Goal: Information Seeking & Learning: Learn about a topic

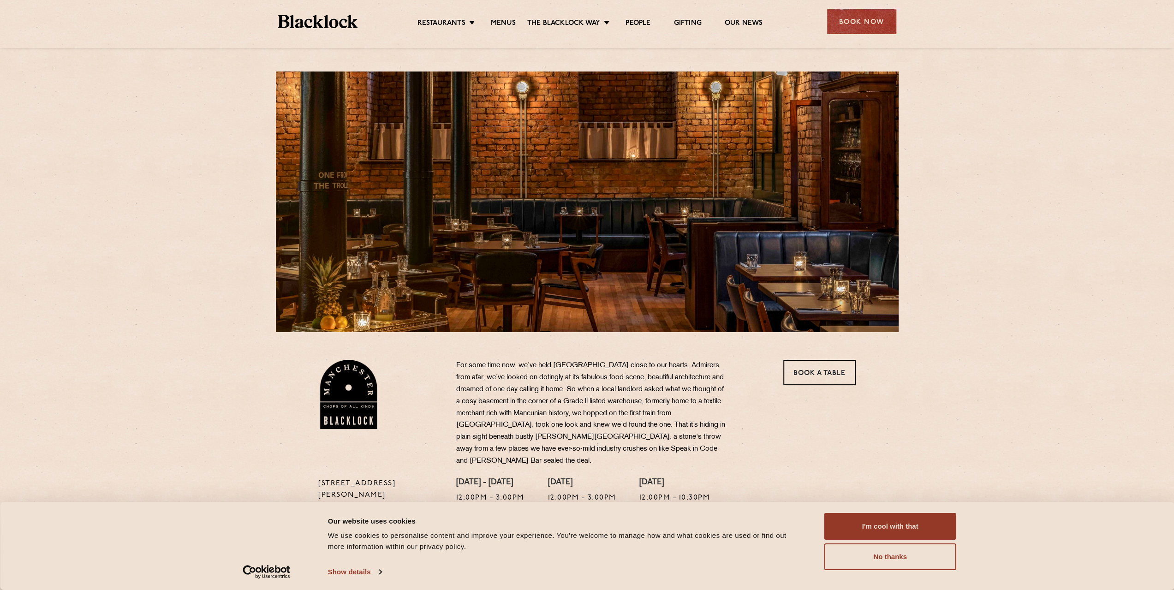
click at [510, 16] on ul "Restaurants [GEOGRAPHIC_DATA] [GEOGRAPHIC_DATA] [GEOGRAPHIC_DATA] [GEOGRAPHIC_D…" at bounding box center [589, 21] width 464 height 15
click at [501, 24] on link "Menus" at bounding box center [503, 24] width 25 height 10
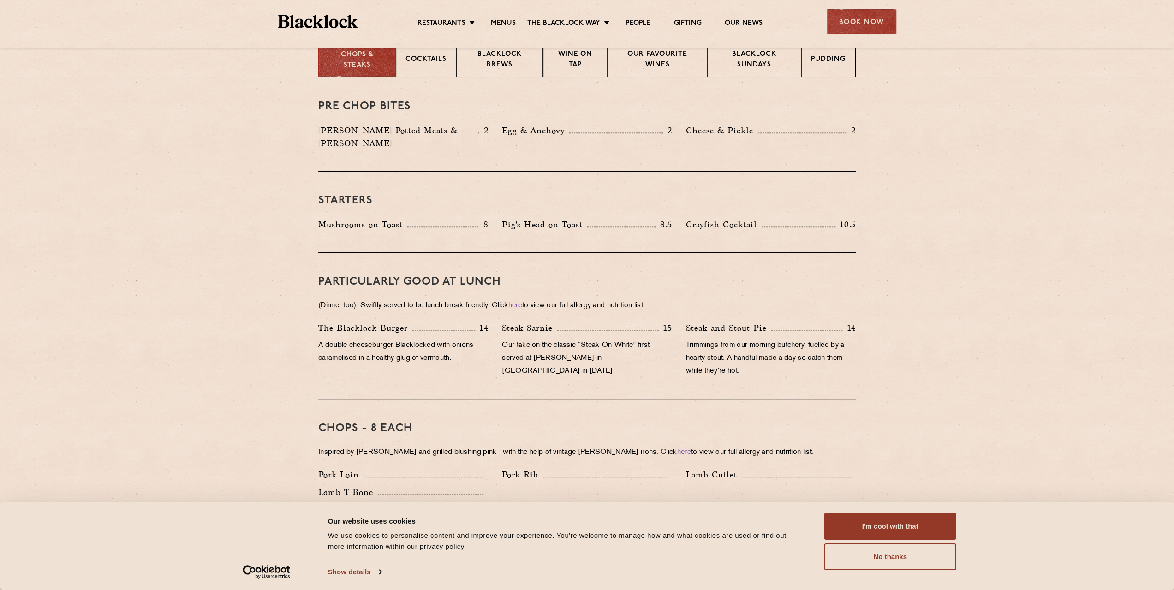
scroll to position [323, 0]
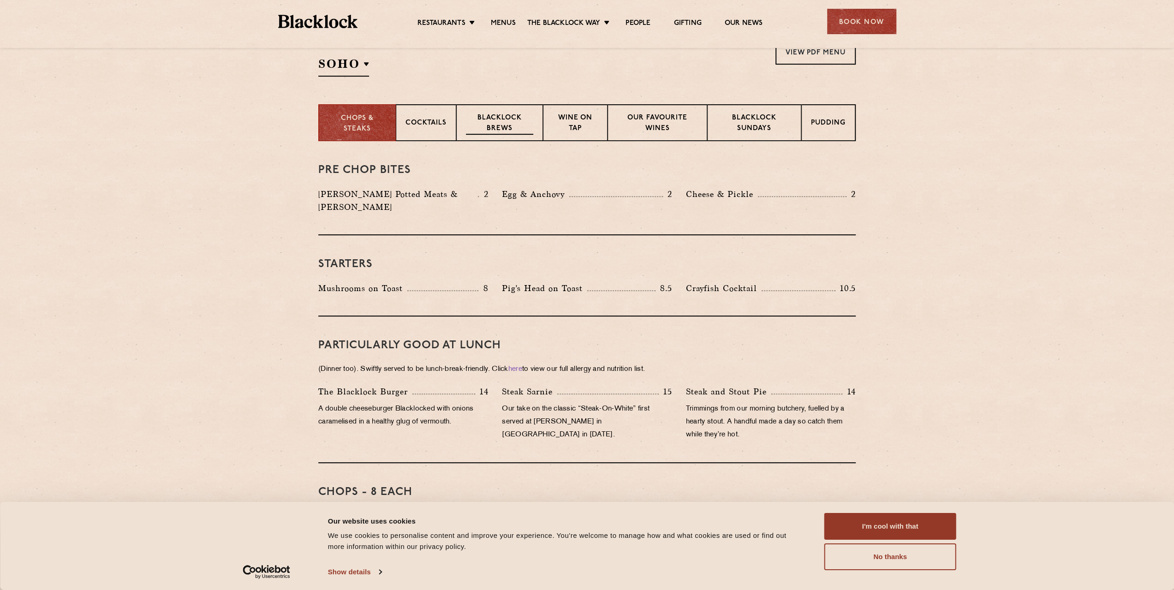
click at [531, 131] on p "Blacklock Brews" at bounding box center [499, 124] width 67 height 22
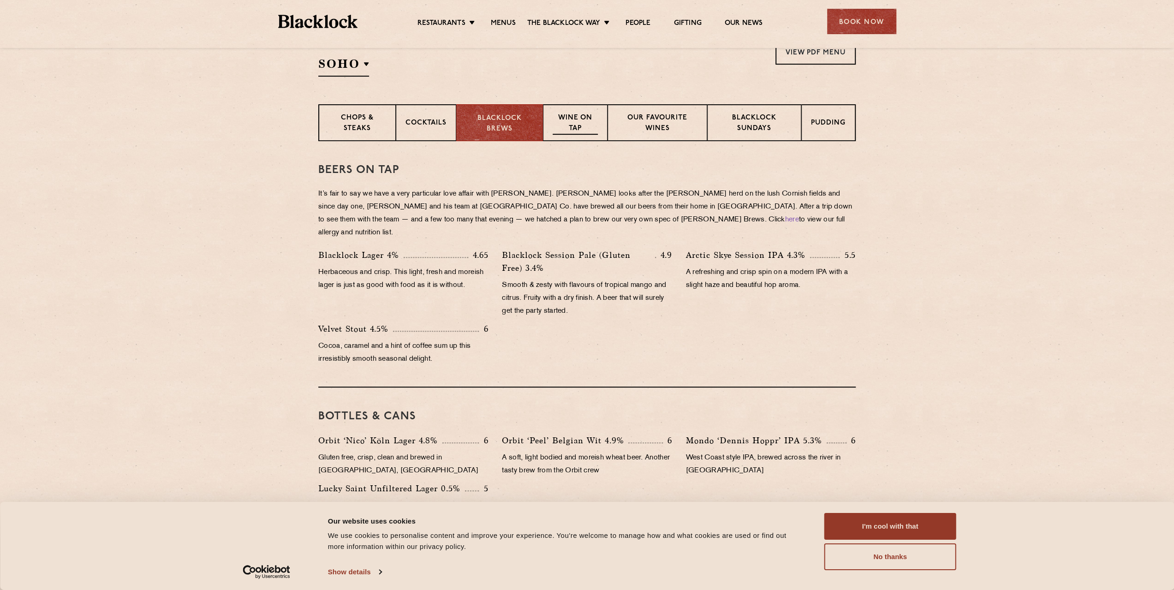
click at [599, 114] on div "Wine on Tap" at bounding box center [575, 122] width 65 height 37
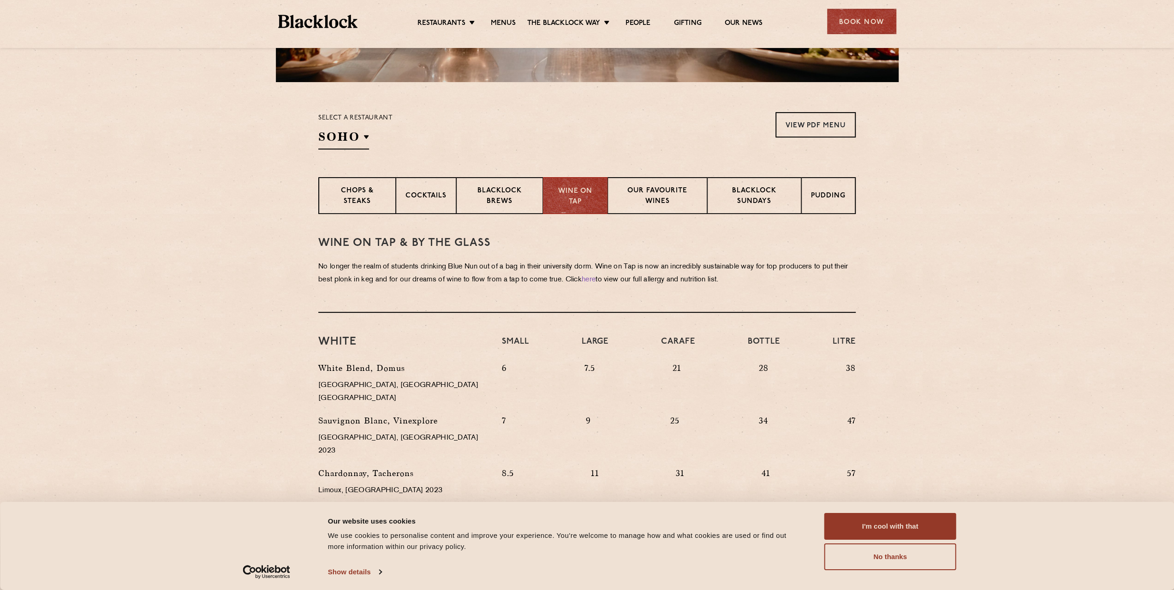
scroll to position [231, 0]
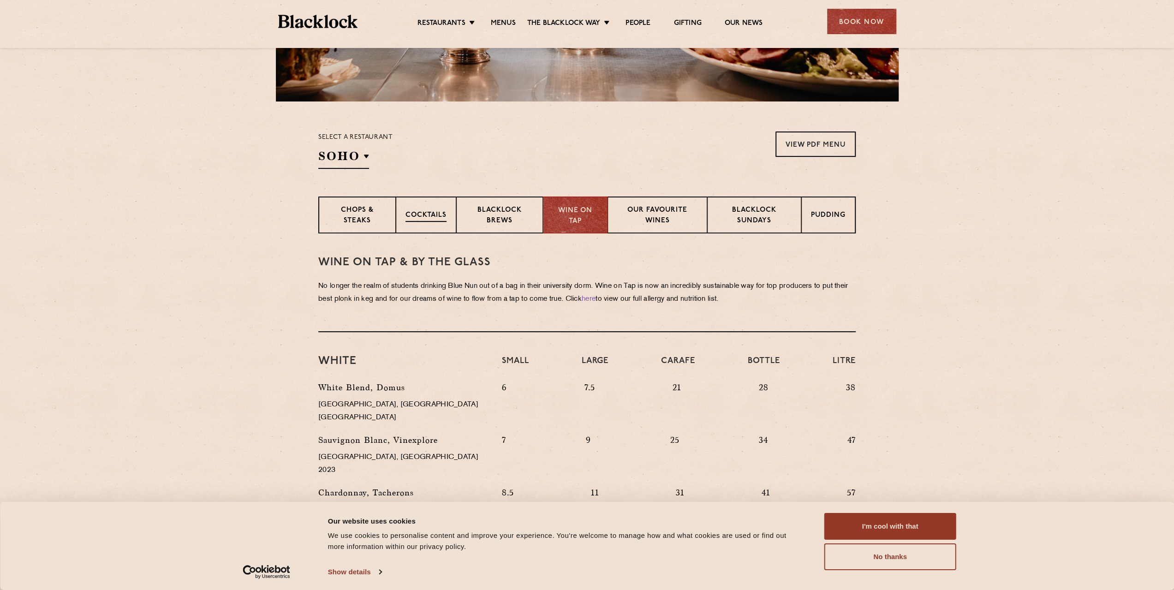
click at [454, 207] on div "Cocktails" at bounding box center [426, 214] width 60 height 37
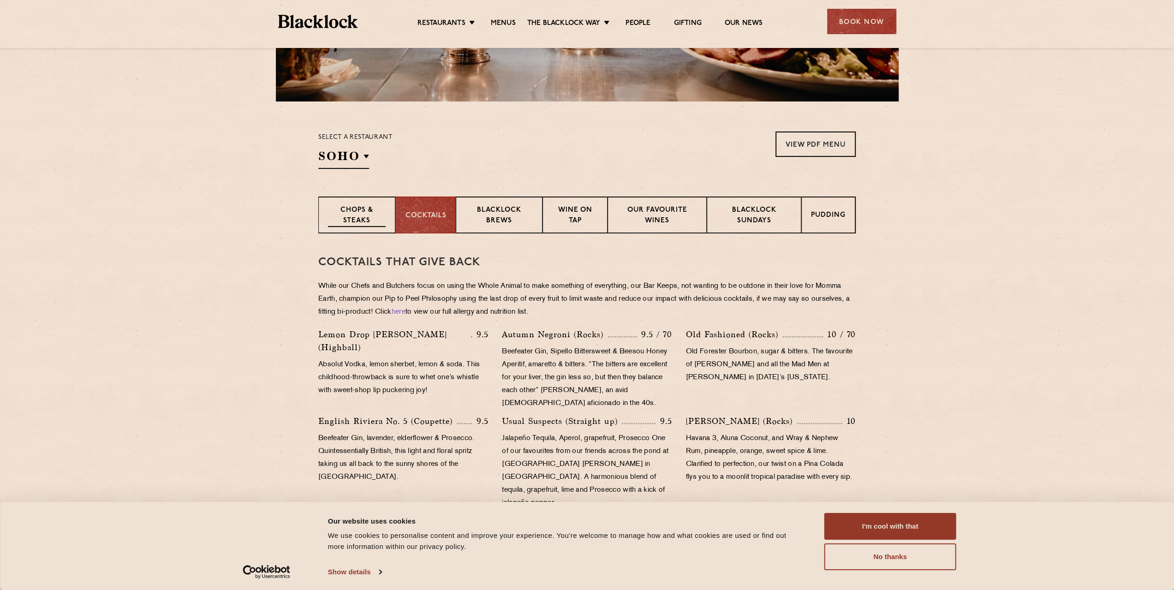
click at [354, 206] on p "Chops & Steaks" at bounding box center [357, 216] width 58 height 22
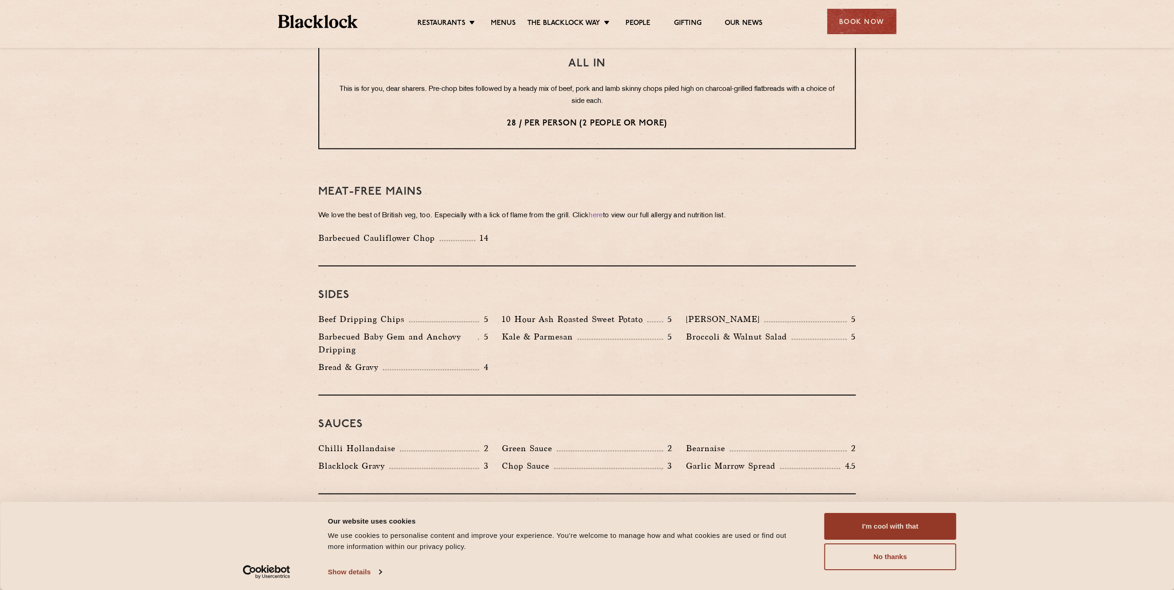
scroll to position [1245, 0]
